Goal: Task Accomplishment & Management: Use online tool/utility

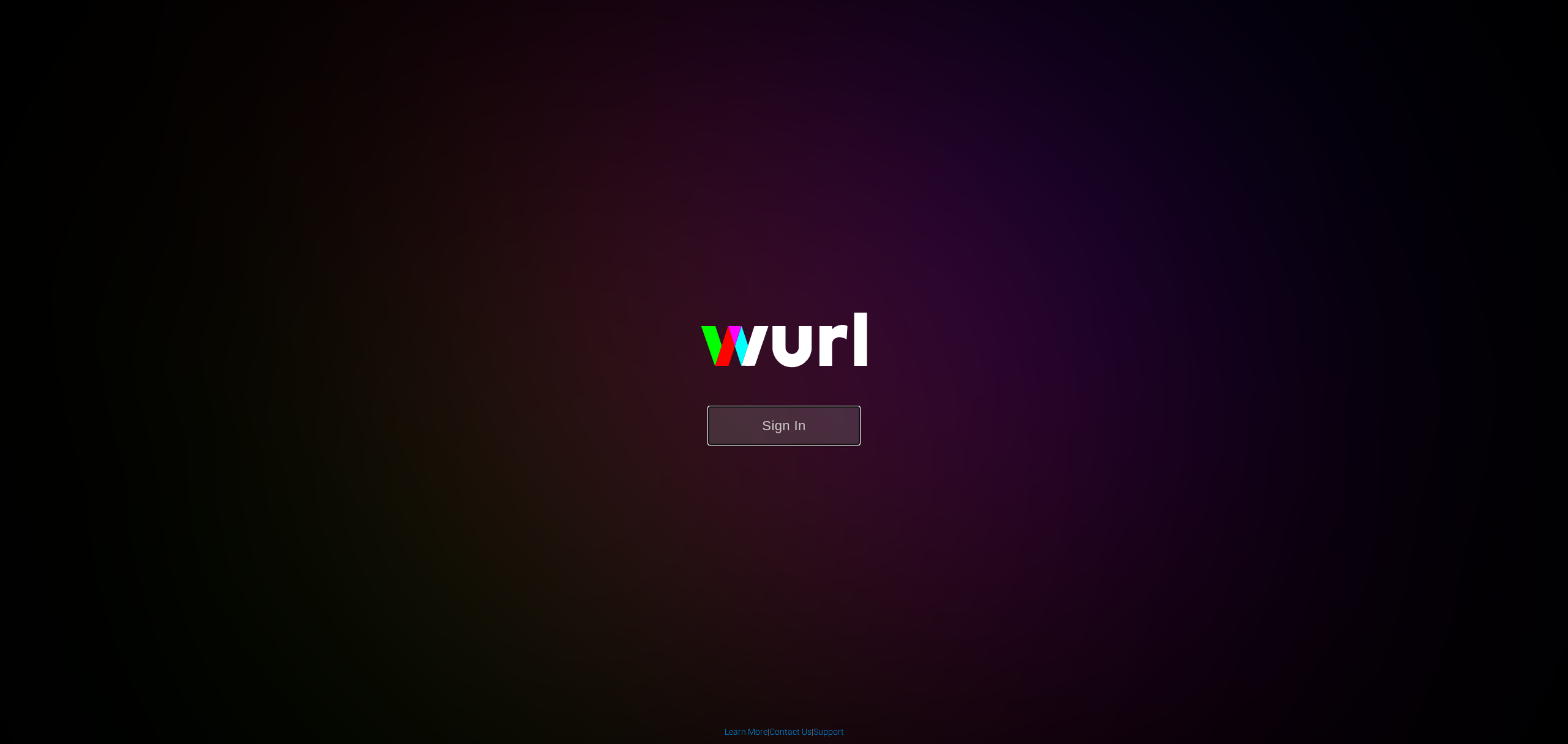
click at [795, 426] on button "Sign In" at bounding box center [784, 426] width 153 height 39
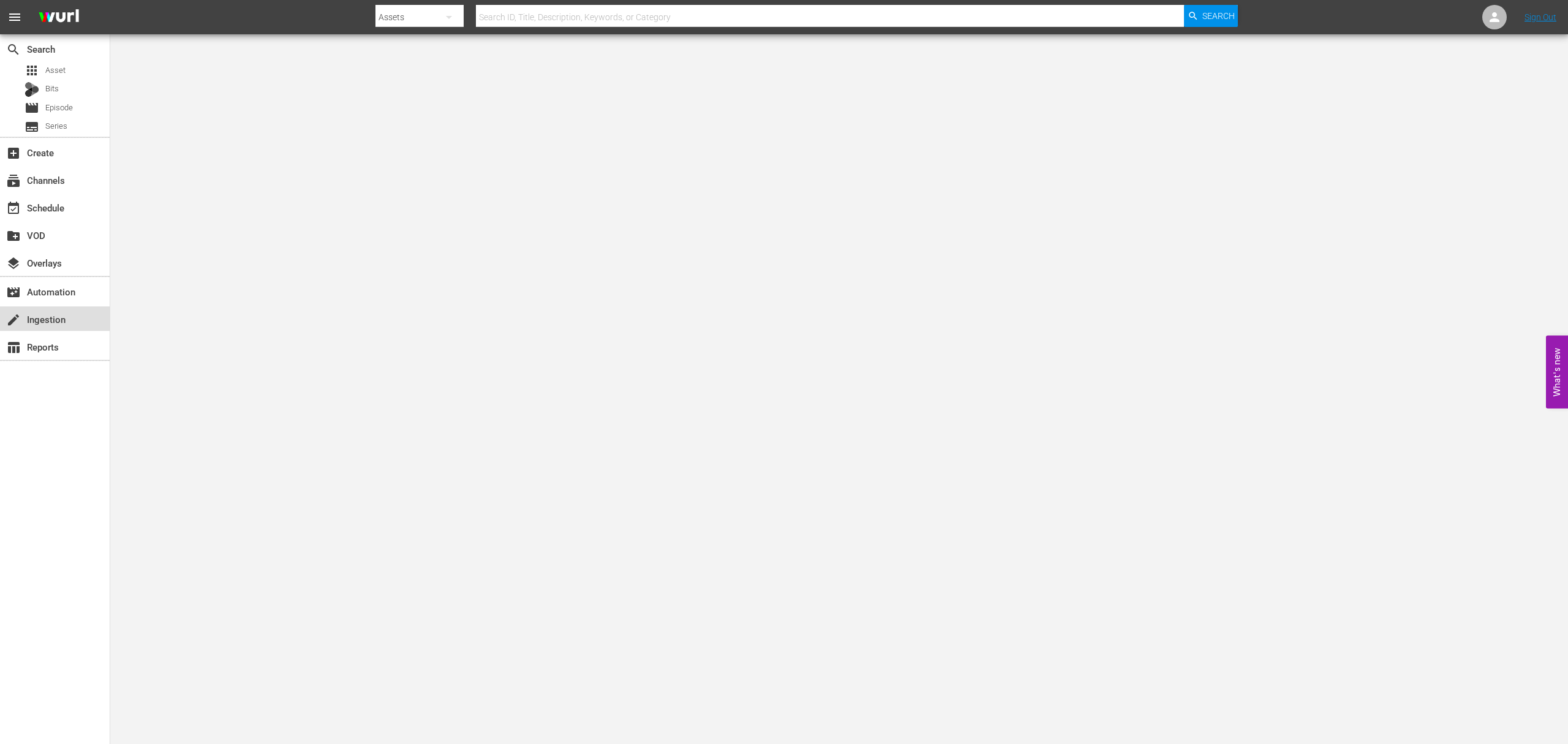
click at [60, 319] on div "create Ingestion" at bounding box center [34, 318] width 69 height 11
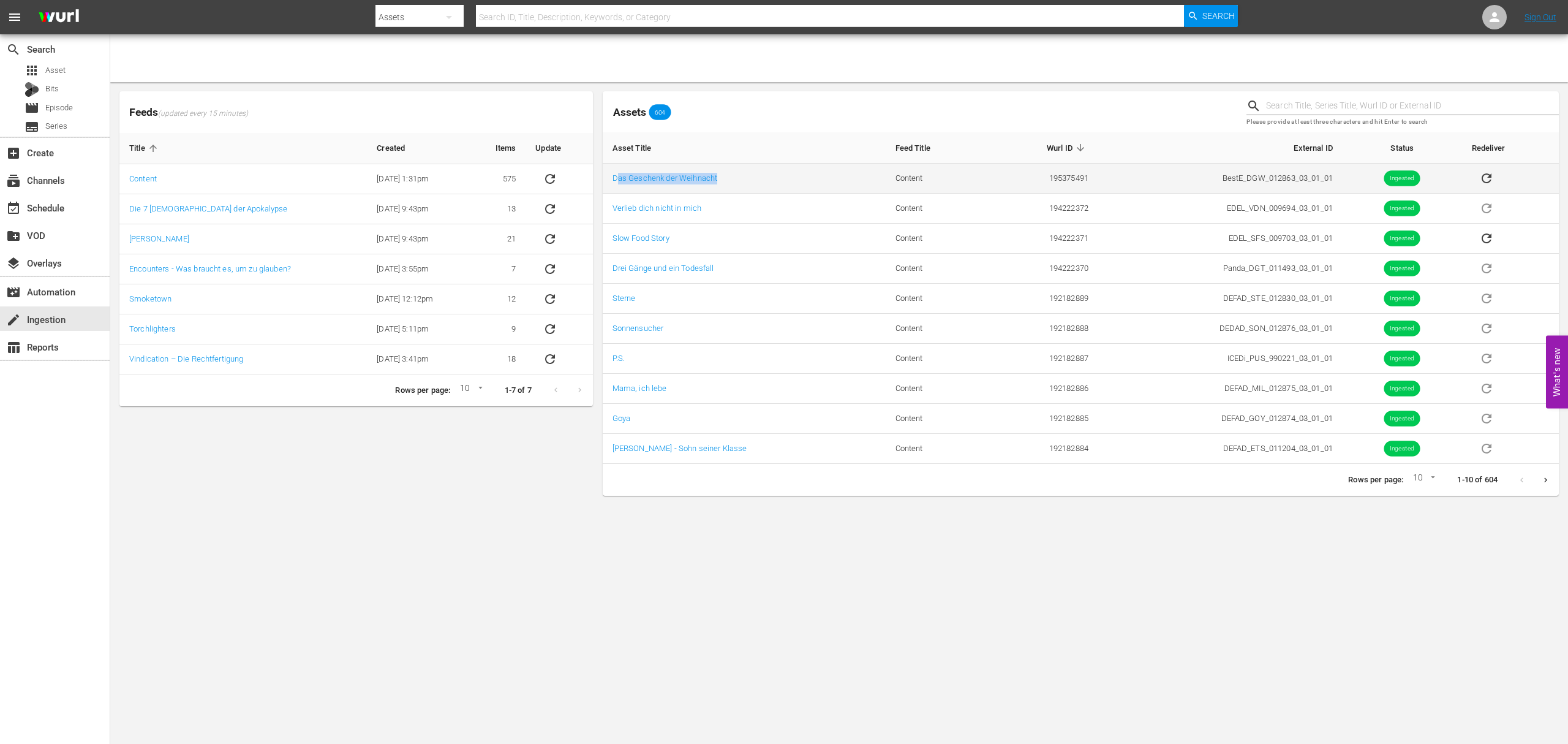
drag, startPoint x: 741, startPoint y: 186, endPoint x: 615, endPoint y: 172, distance: 126.8
click at [615, 173] on td "Das Geschenk der Weihnacht" at bounding box center [744, 178] width 283 height 30
